Goal: Register for event/course

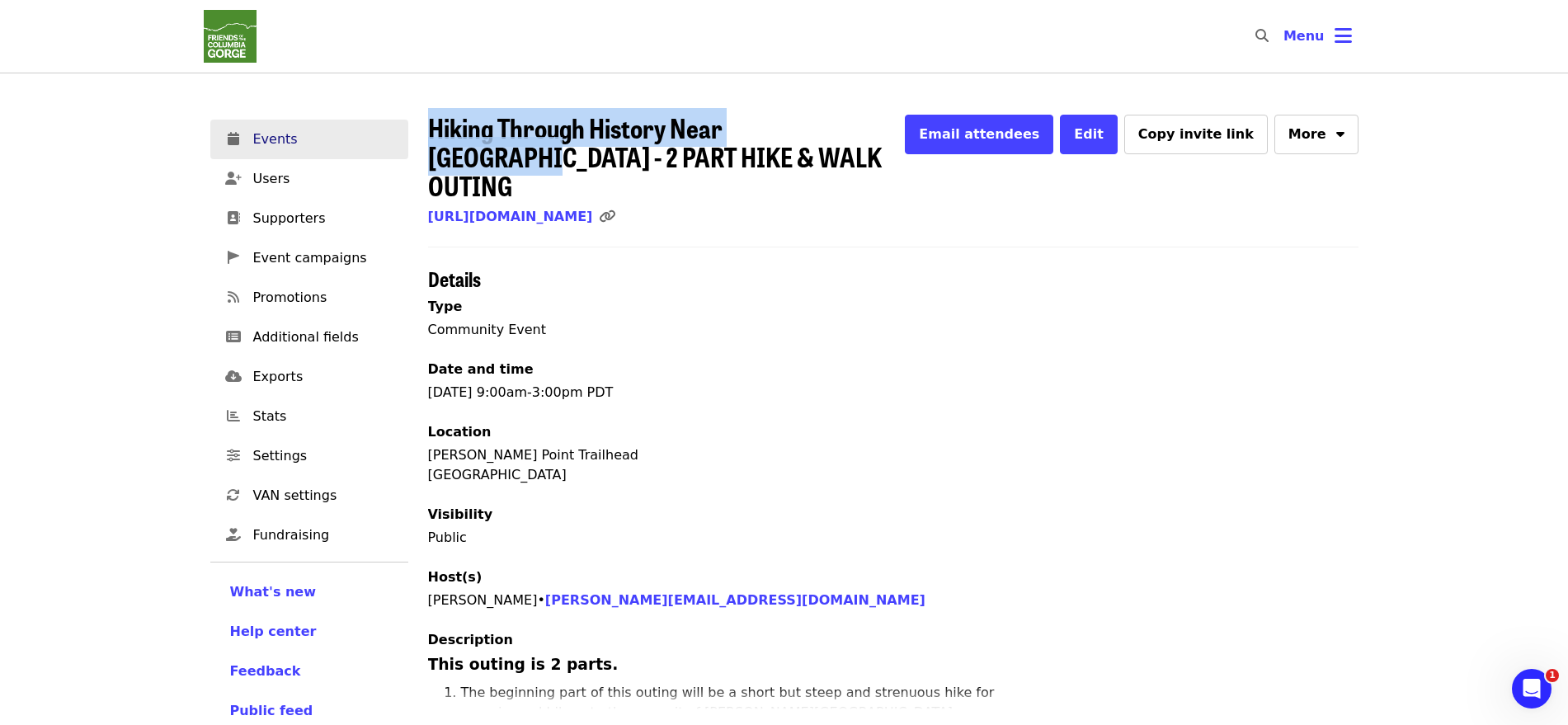
click at [267, 143] on span "Events" at bounding box center [323, 140] width 142 height 20
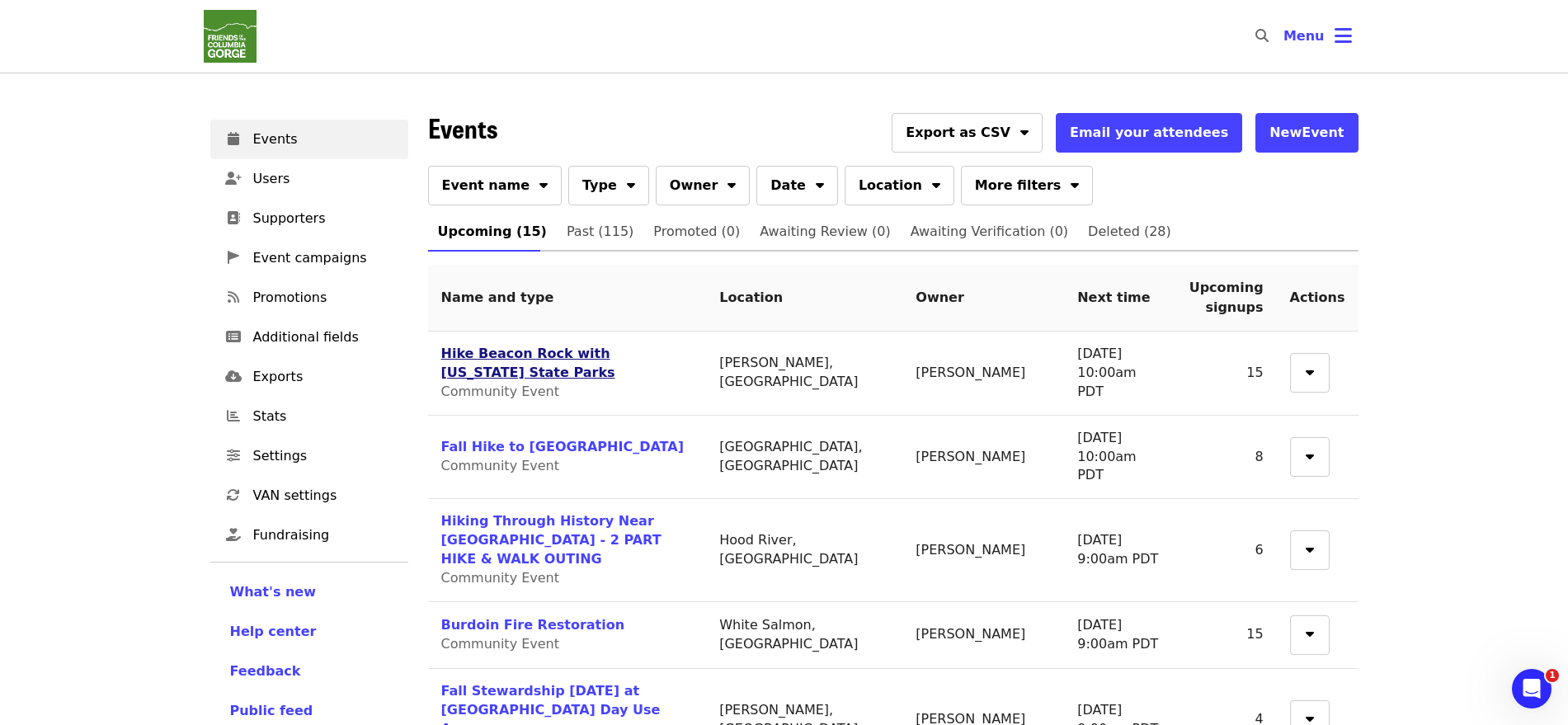
click at [605, 356] on link "Hike Beacon Rock with [US_STATE] State Parks" at bounding box center [529, 362] width 174 height 34
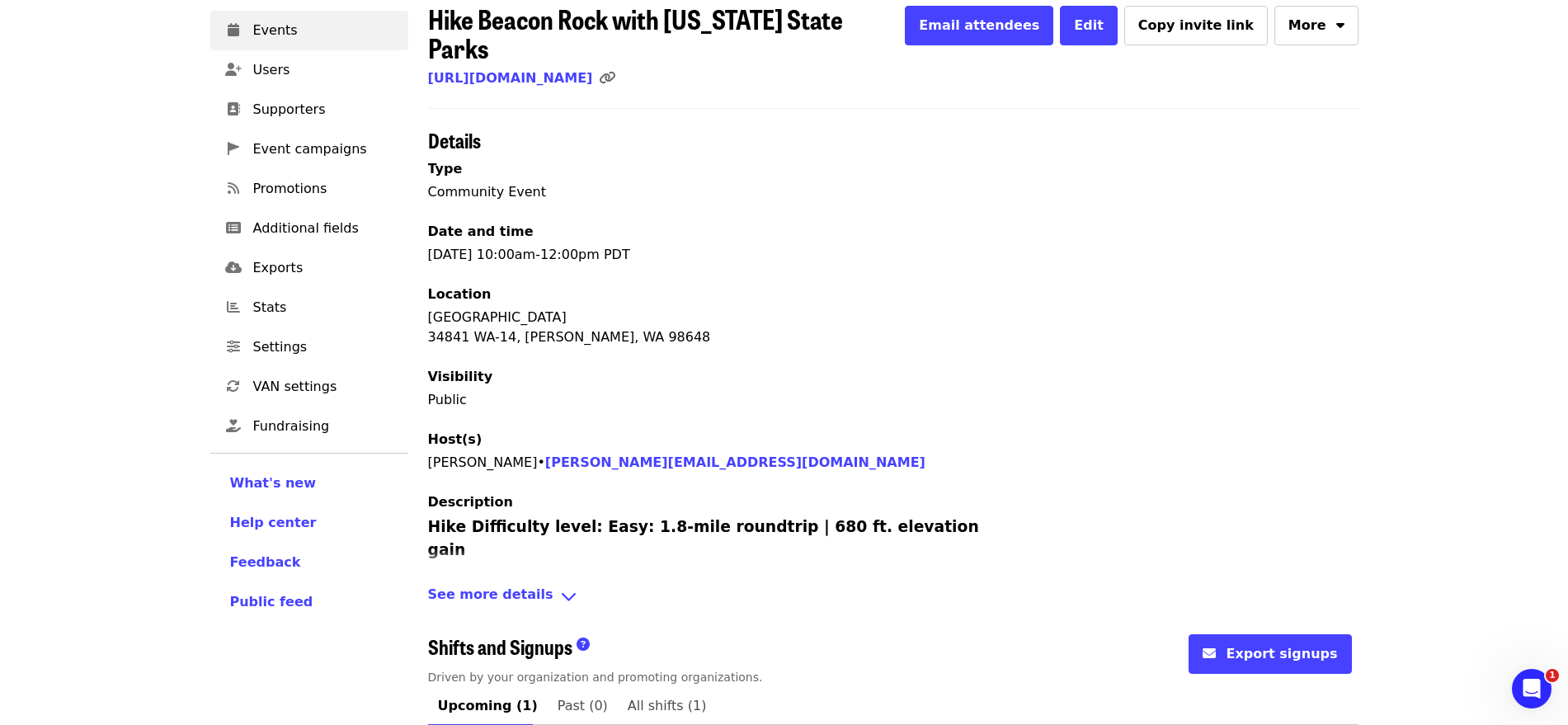
scroll to position [278, 0]
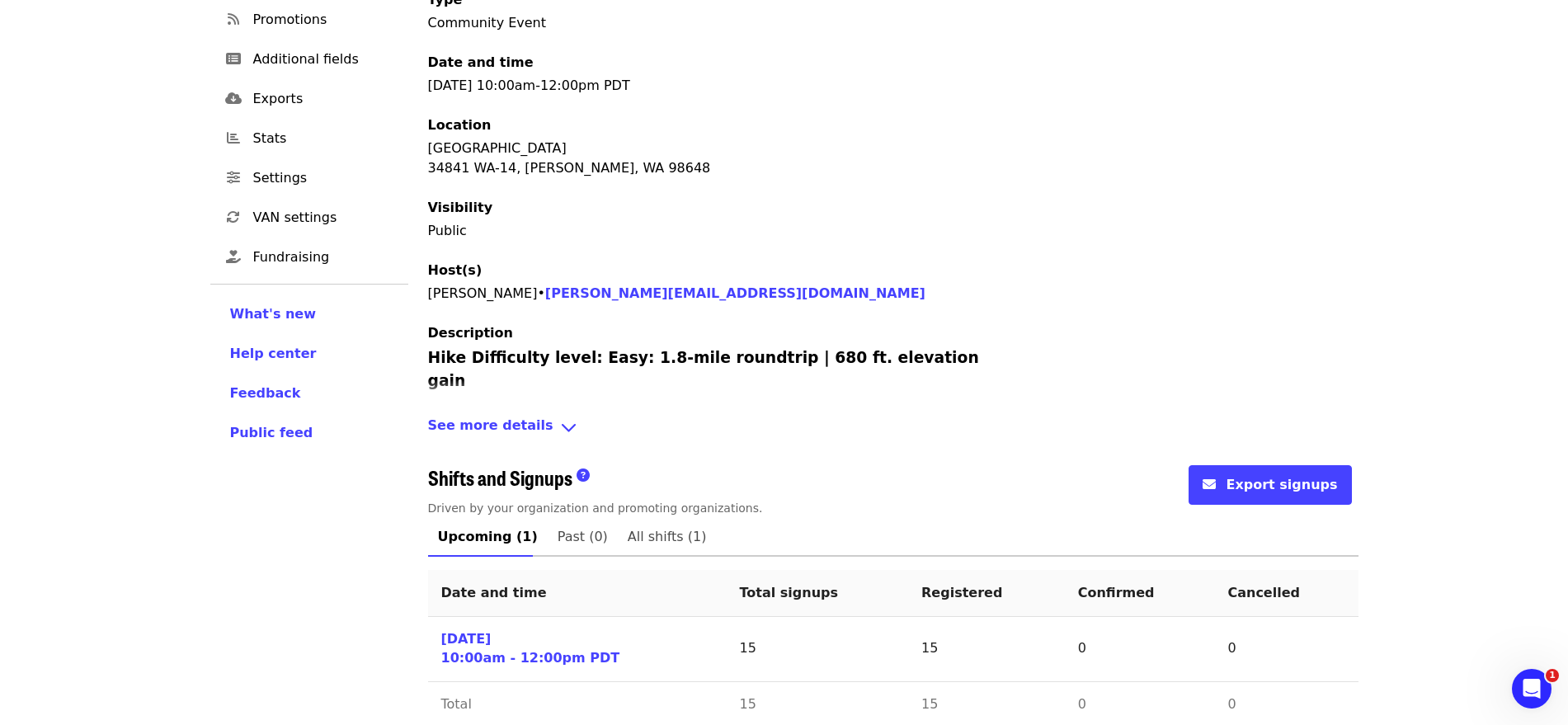
click at [521, 385] on div "Hike Beacon Rock with [US_STATE] State Parks Email attendees Edit Copy invite l…" at bounding box center [893, 287] width 931 height 905
click at [525, 416] on span "See more details" at bounding box center [490, 428] width 125 height 23
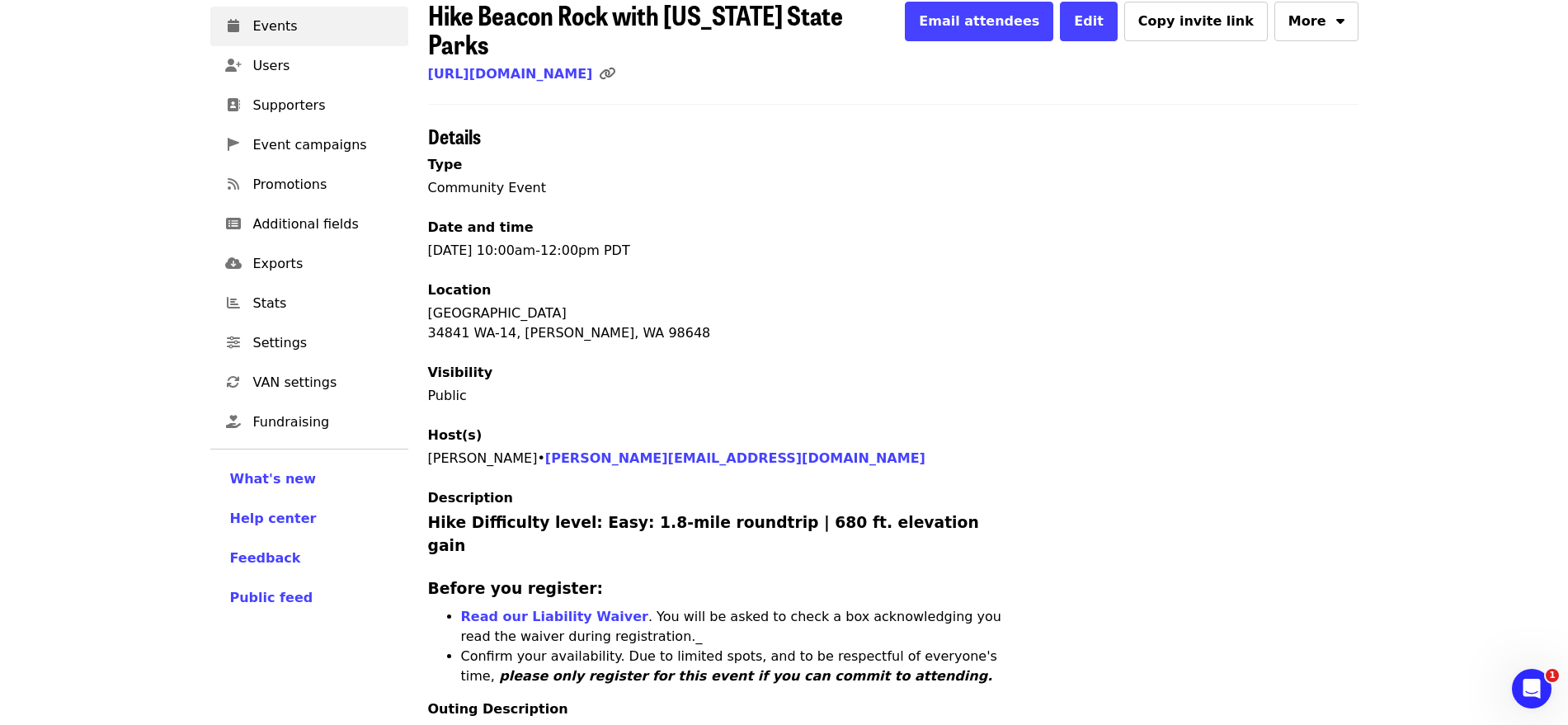
scroll to position [0, 0]
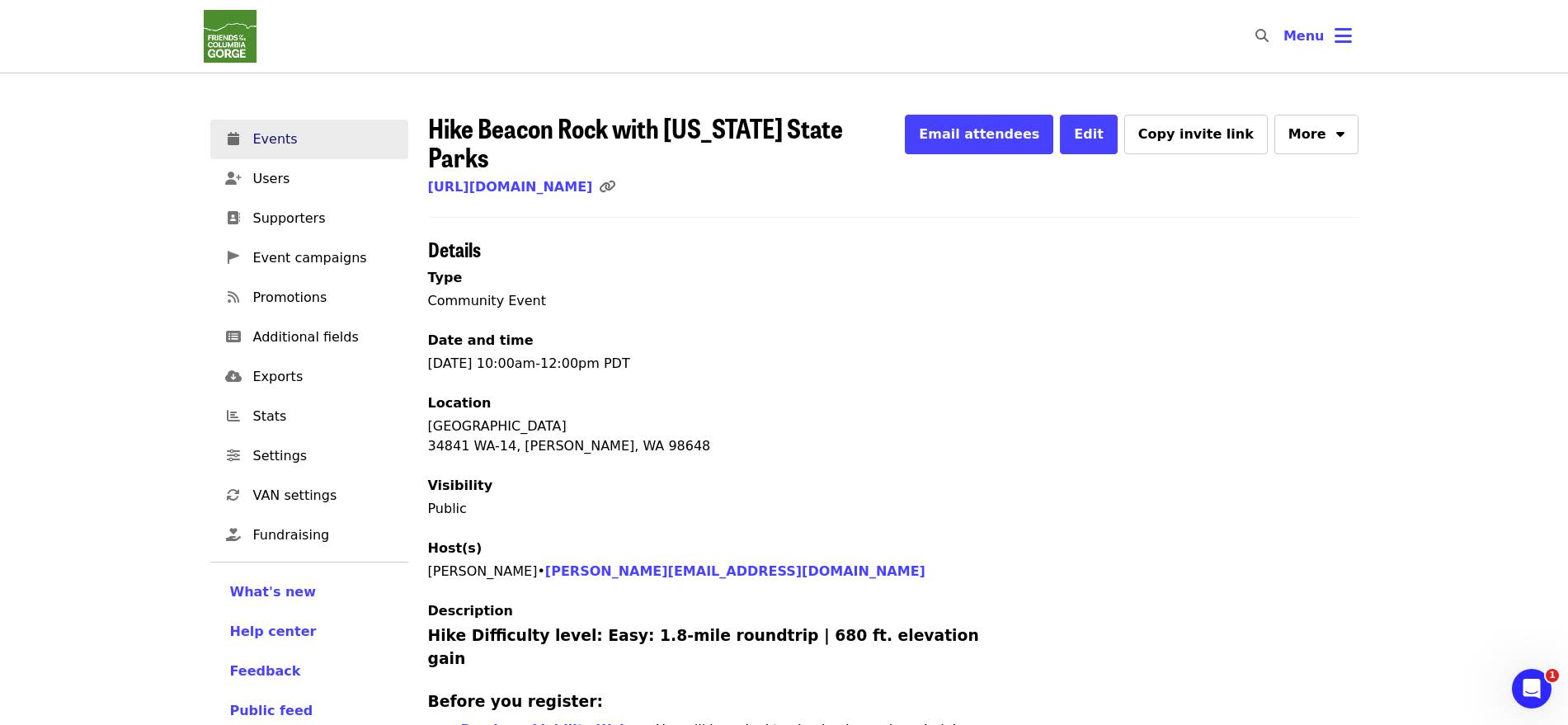
click at [327, 130] on span "Events" at bounding box center [323, 140] width 142 height 20
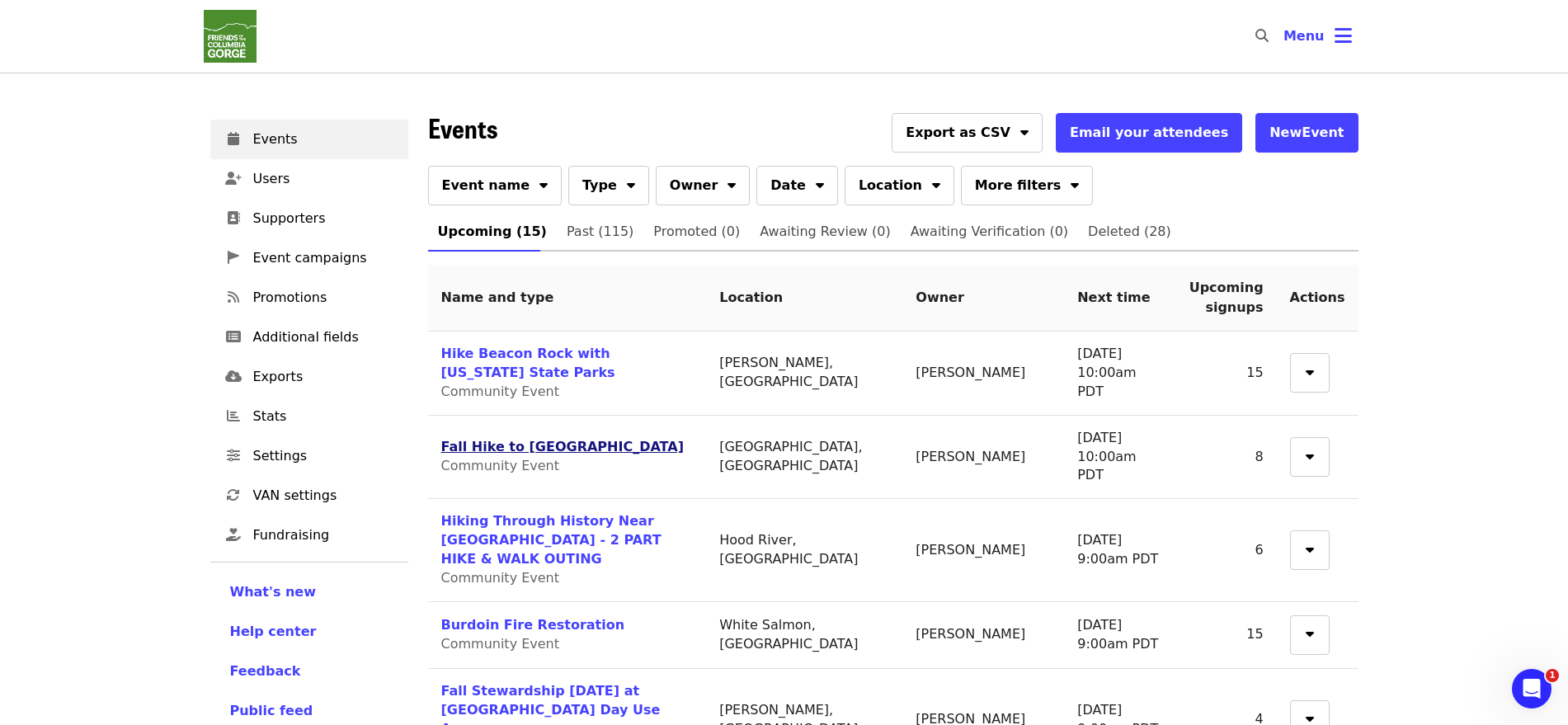
click at [588, 439] on link "Fall Hike to [GEOGRAPHIC_DATA]" at bounding box center [563, 447] width 242 height 16
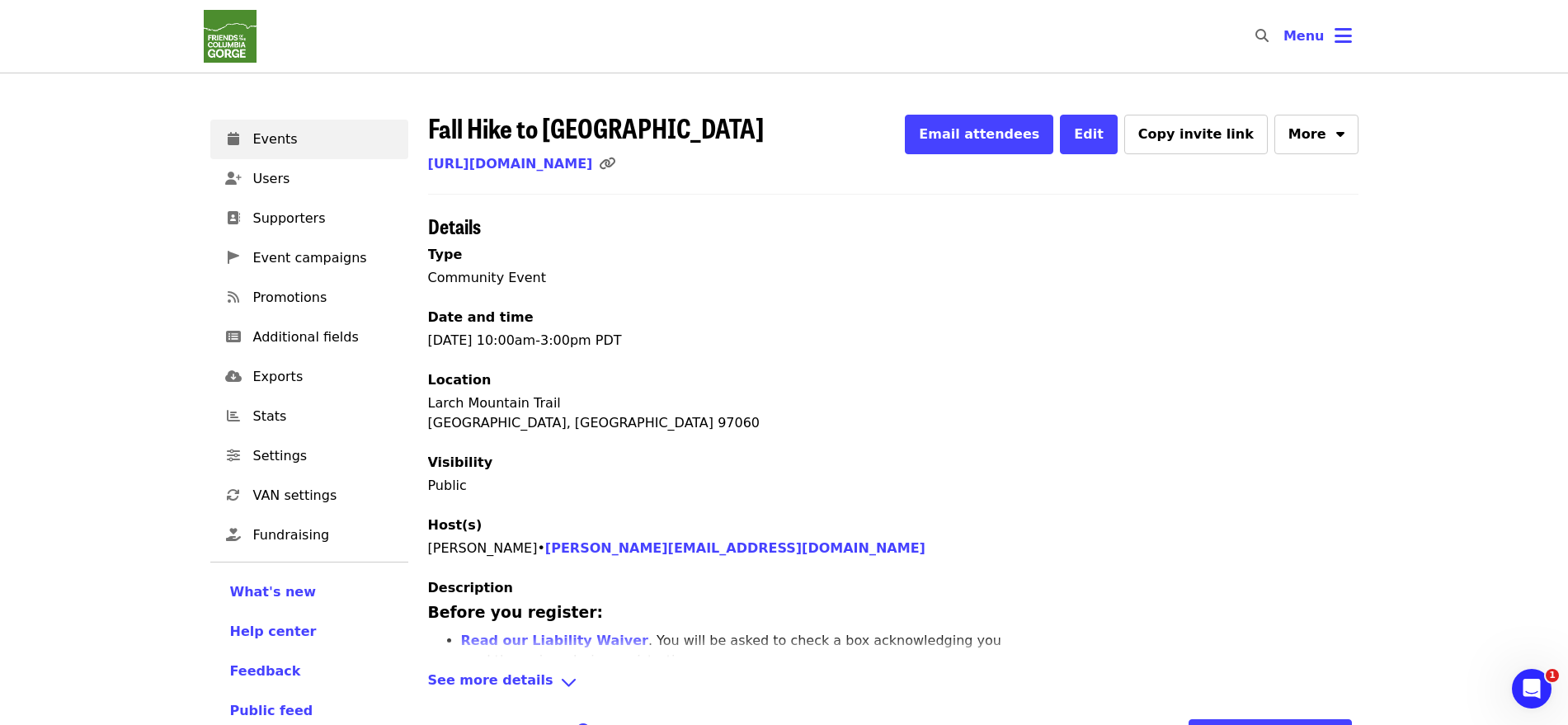
scroll to position [278, 0]
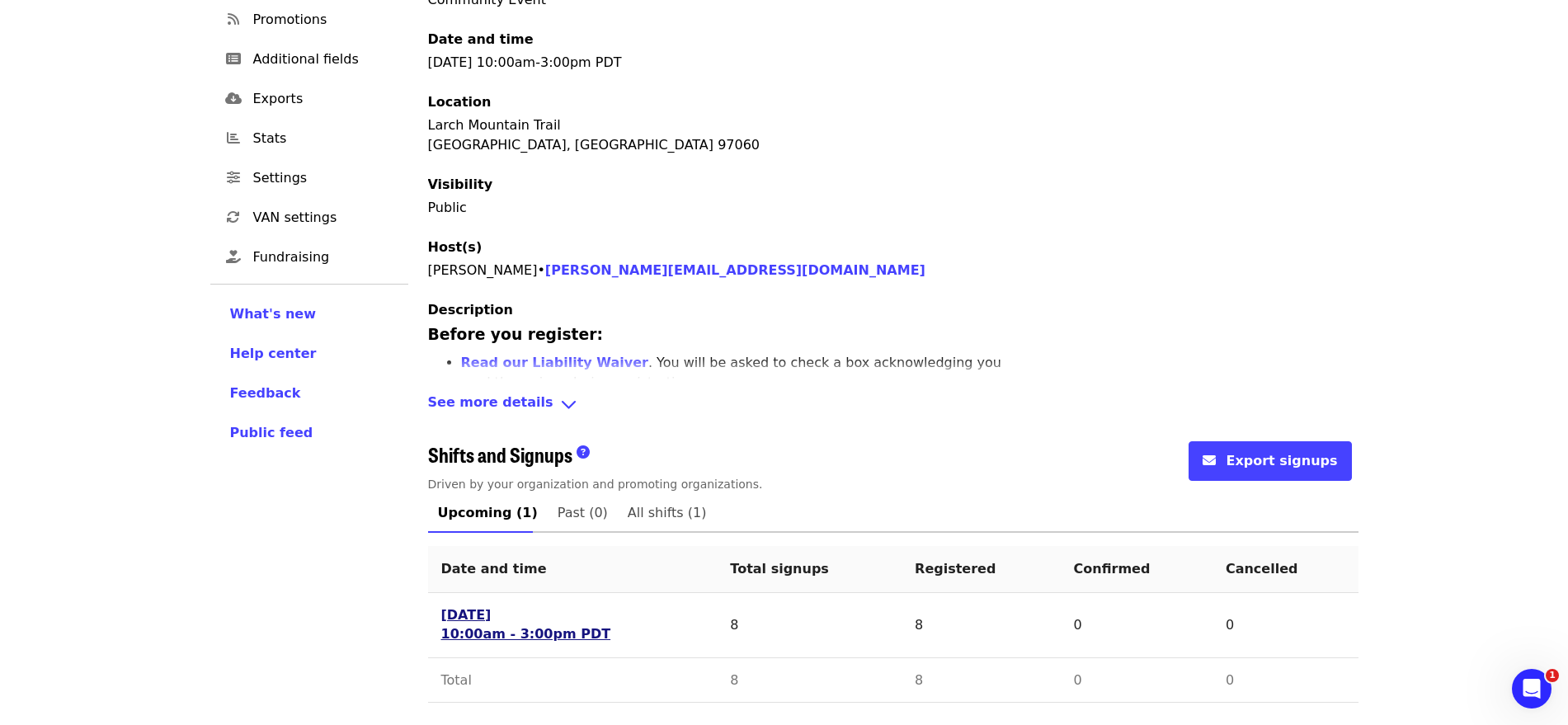
click at [502, 626] on link "[DATE] 10:00am - 3:00pm PDT" at bounding box center [527, 625] width 170 height 38
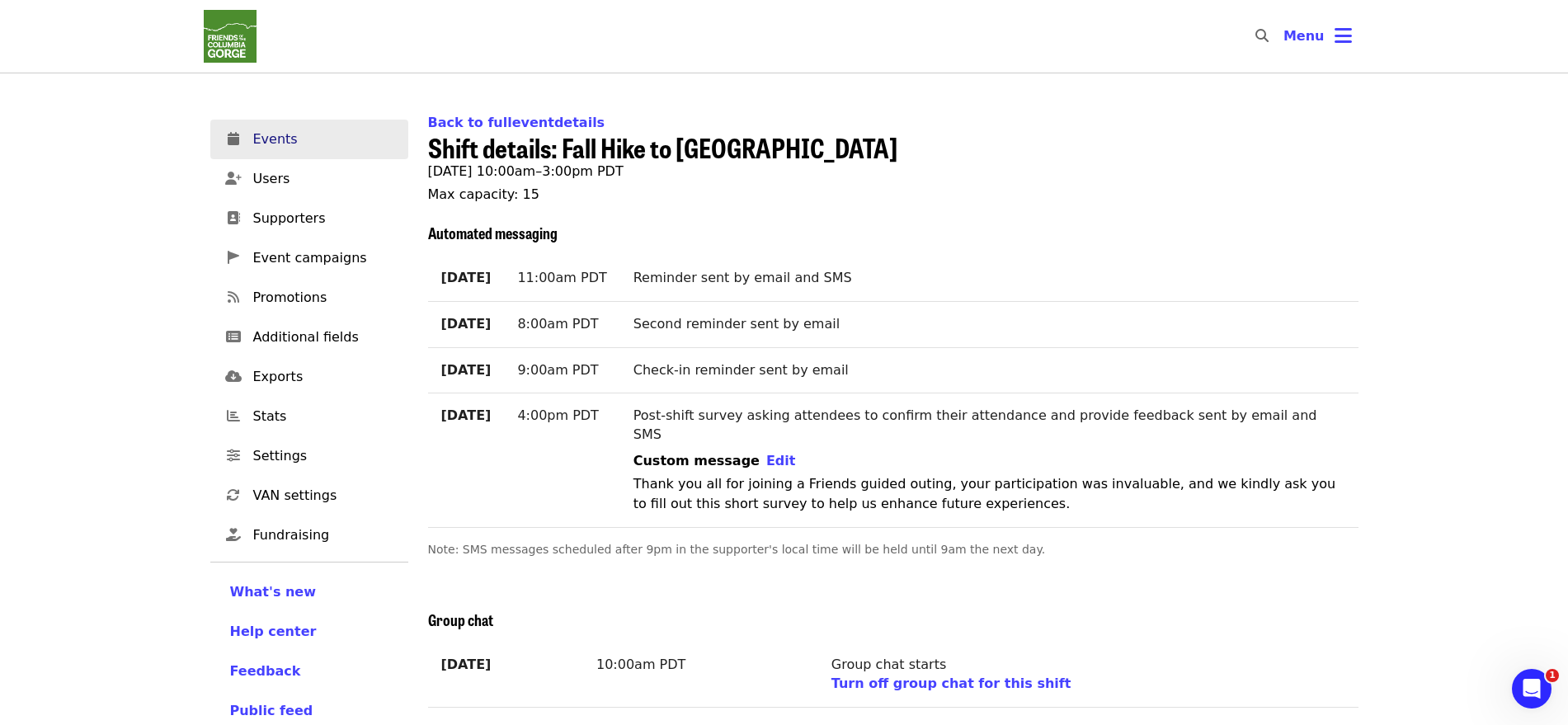
click at [263, 146] on span "Events" at bounding box center [323, 140] width 142 height 20
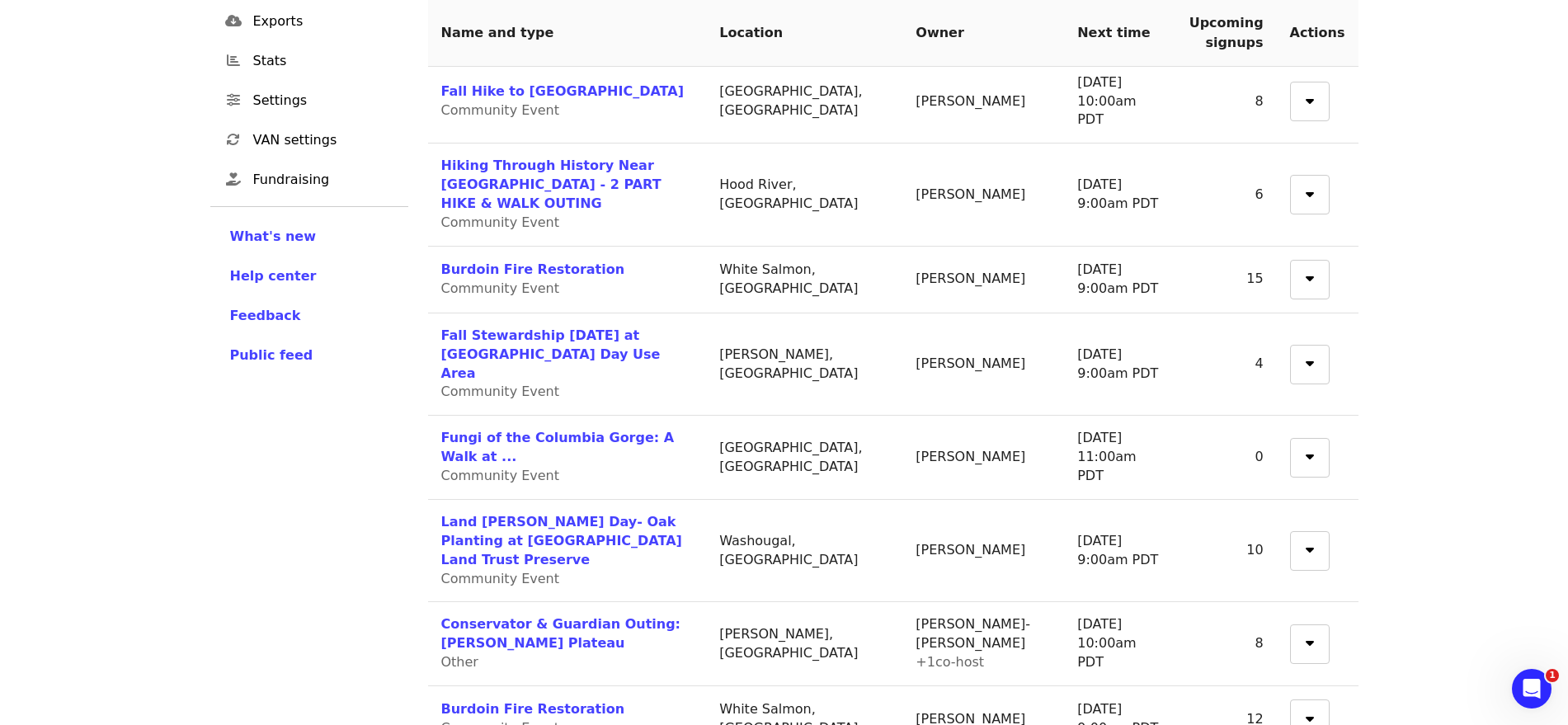
scroll to position [310, 0]
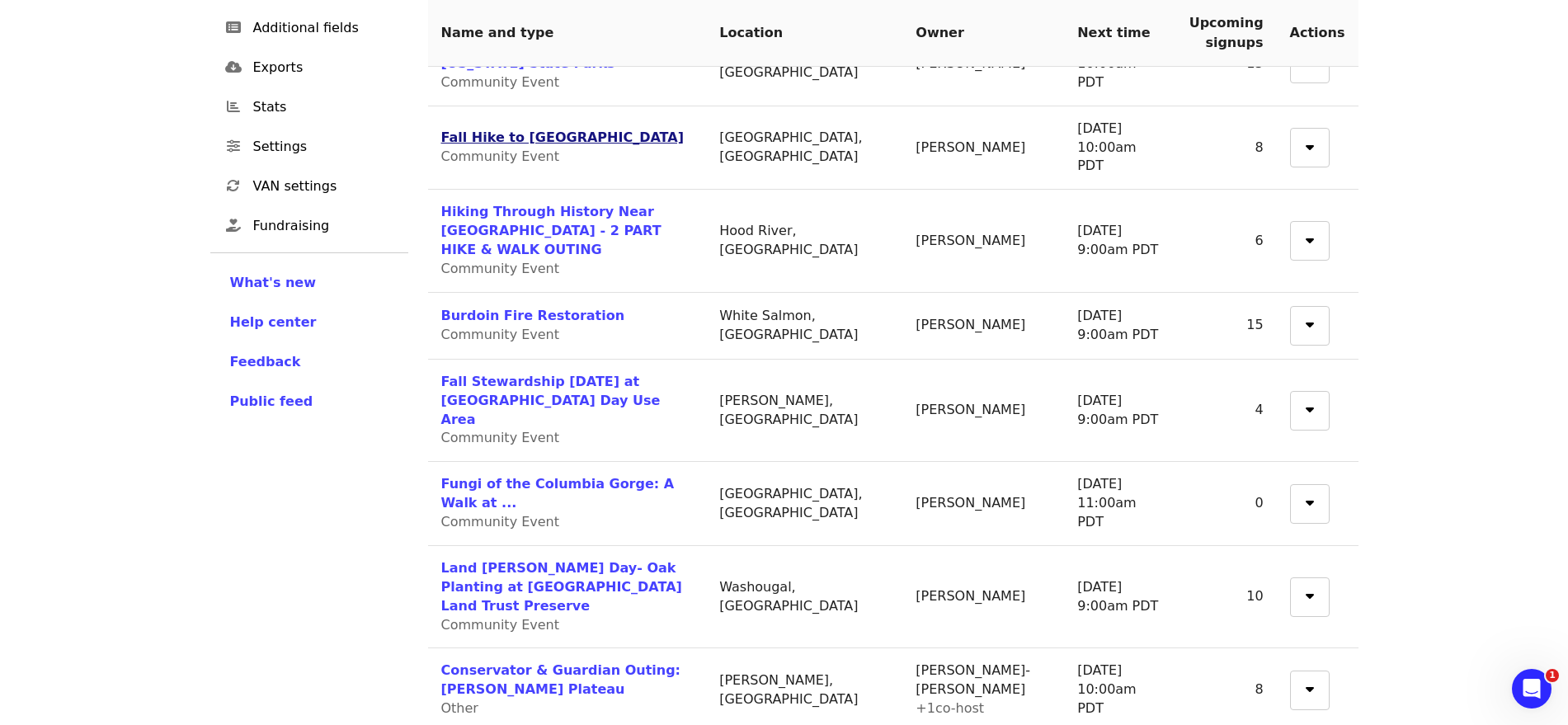
click at [591, 130] on link "Fall Hike to [GEOGRAPHIC_DATA]" at bounding box center [563, 138] width 242 height 16
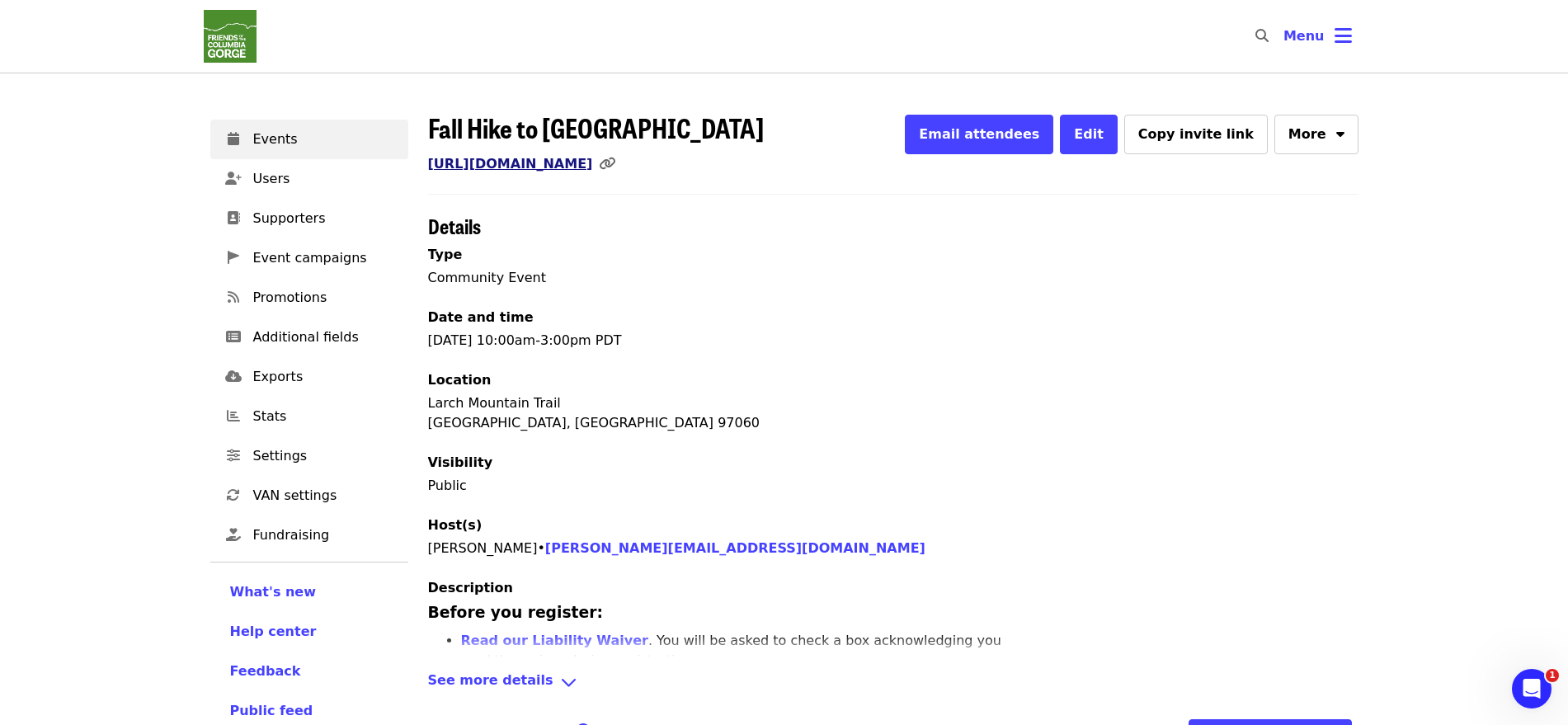
click at [593, 168] on link "[URL][DOMAIN_NAME]" at bounding box center [510, 164] width 165 height 16
